Goal: Find contact information: Find contact information

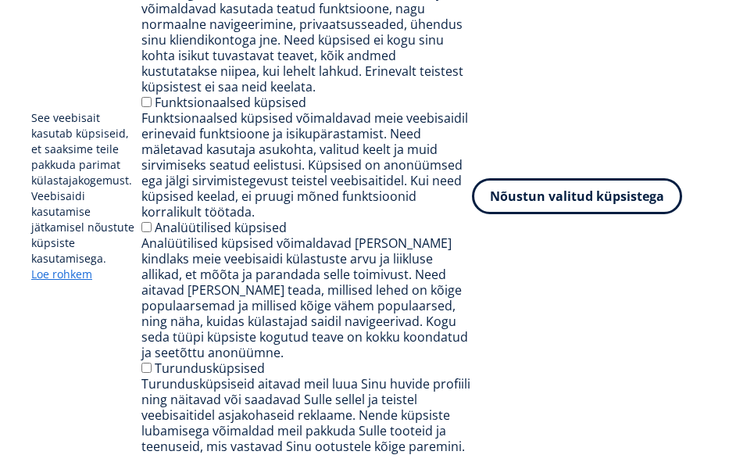
scroll to position [1172, 0]
click at [537, 191] on button "Nõustun valitud küpsistega" at bounding box center [577, 196] width 210 height 36
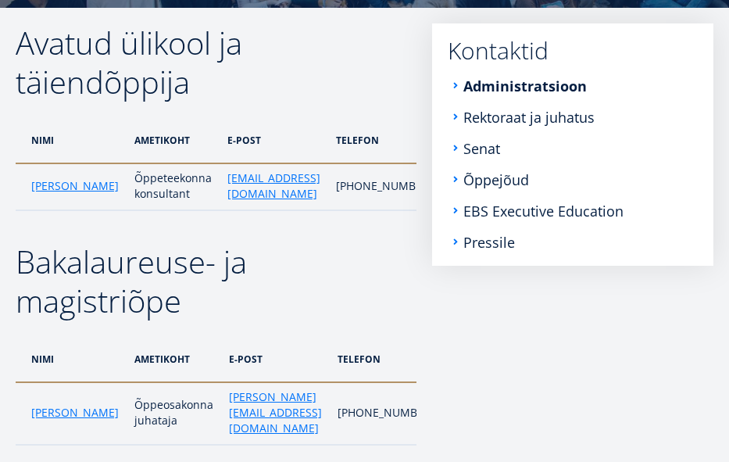
scroll to position [109, 0]
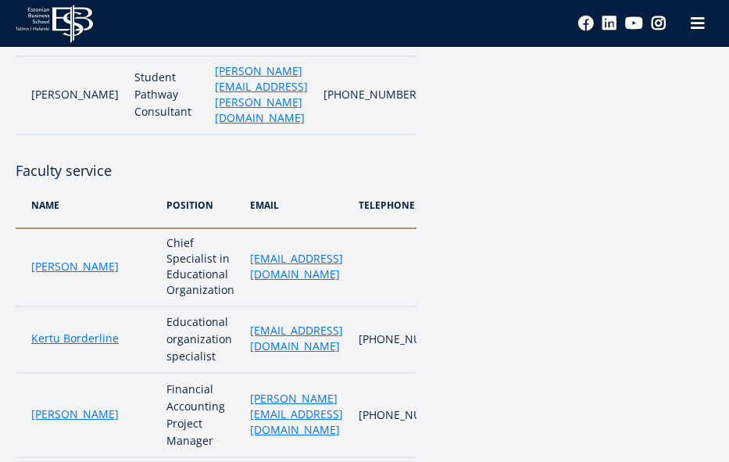
scroll to position [1172, 0]
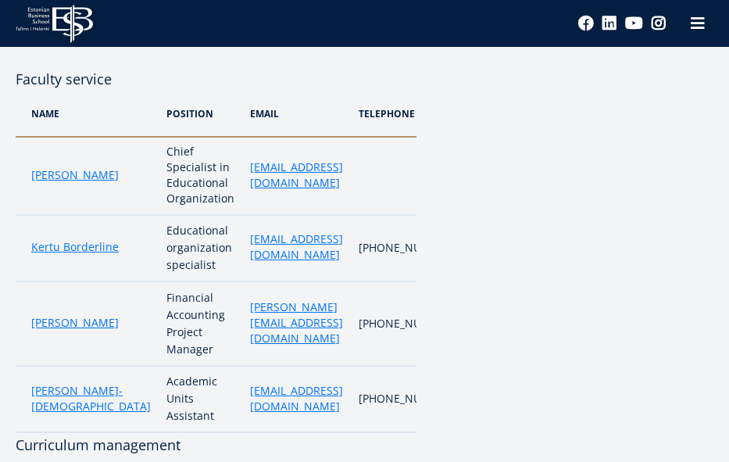
drag, startPoint x: 244, startPoint y: 269, endPoint x: 193, endPoint y: 273, distance: 50.9
click at [242, 281] on td "[PERSON_NAME][EMAIL_ADDRESS][DOMAIN_NAME]" at bounding box center [296, 323] width 109 height 84
drag, startPoint x: 193, startPoint y: 269, endPoint x: 178, endPoint y: 272, distance: 15.0
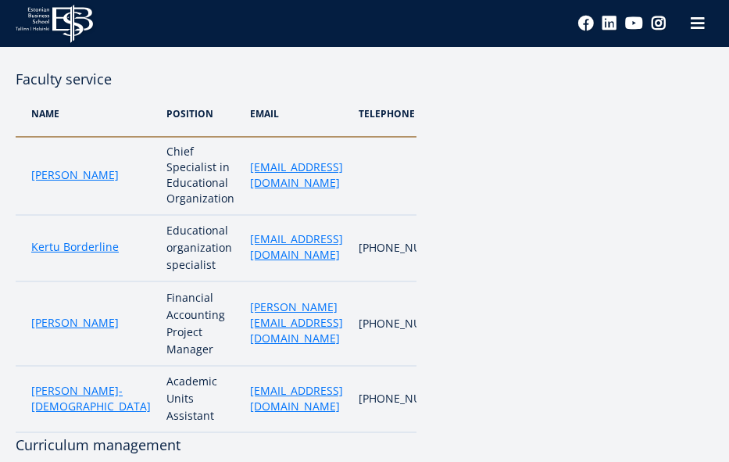
click at [178, 281] on td "Financial Accounting Project Manager" at bounding box center [201, 323] width 84 height 84
click at [192, 281] on td "Financial Accounting Project Manager" at bounding box center [201, 323] width 84 height 84
click at [242, 281] on td "[PERSON_NAME][EMAIL_ADDRESS][DOMAIN_NAME]" at bounding box center [296, 323] width 109 height 84
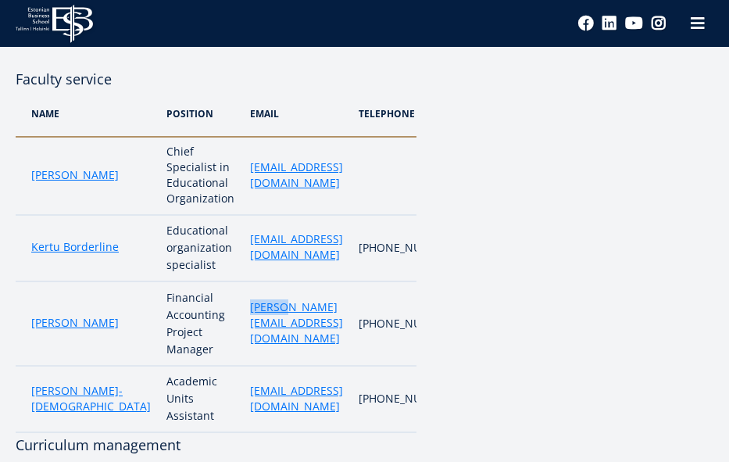
click at [242, 281] on td "[PERSON_NAME][EMAIL_ADDRESS][DOMAIN_NAME]" at bounding box center [296, 323] width 109 height 84
click at [250, 299] on font "[PERSON_NAME][EMAIL_ADDRESS][DOMAIN_NAME]" at bounding box center [296, 322] width 93 height 46
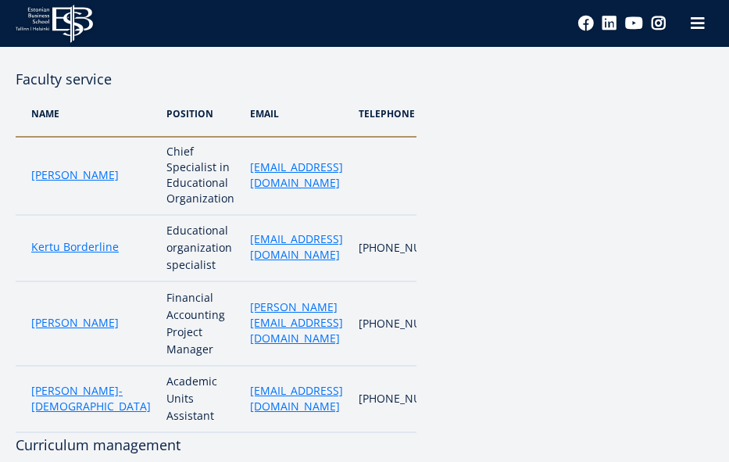
click at [250, 299] on font "[PERSON_NAME][EMAIL_ADDRESS][DOMAIN_NAME]" at bounding box center [296, 322] width 93 height 46
click at [242, 281] on td "[PERSON_NAME][EMAIL_ADDRESS][DOMAIN_NAME]" at bounding box center [296, 323] width 109 height 84
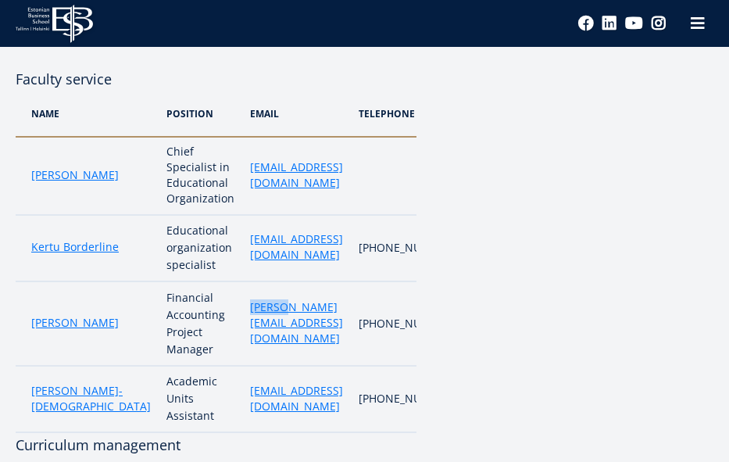
click at [242, 281] on td "[PERSON_NAME][EMAIL_ADDRESS][DOMAIN_NAME]" at bounding box center [296, 323] width 109 height 84
copy tr "[PERSON_NAME][EMAIL_ADDRESS][DOMAIN_NAME]"
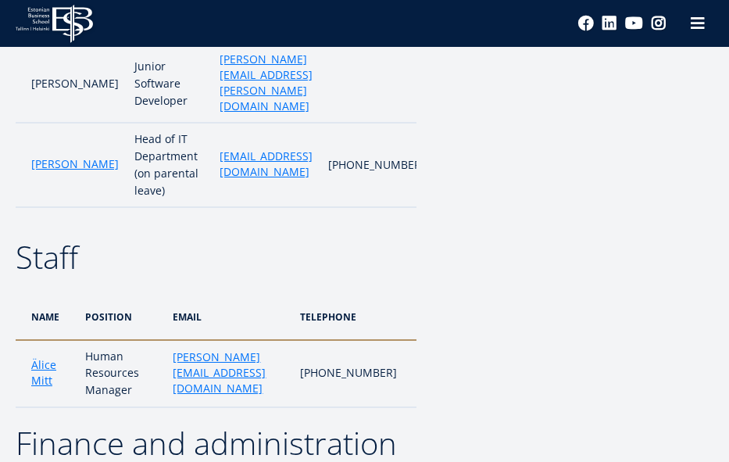
scroll to position [4452, 0]
